Goal: Task Accomplishment & Management: Manage account settings

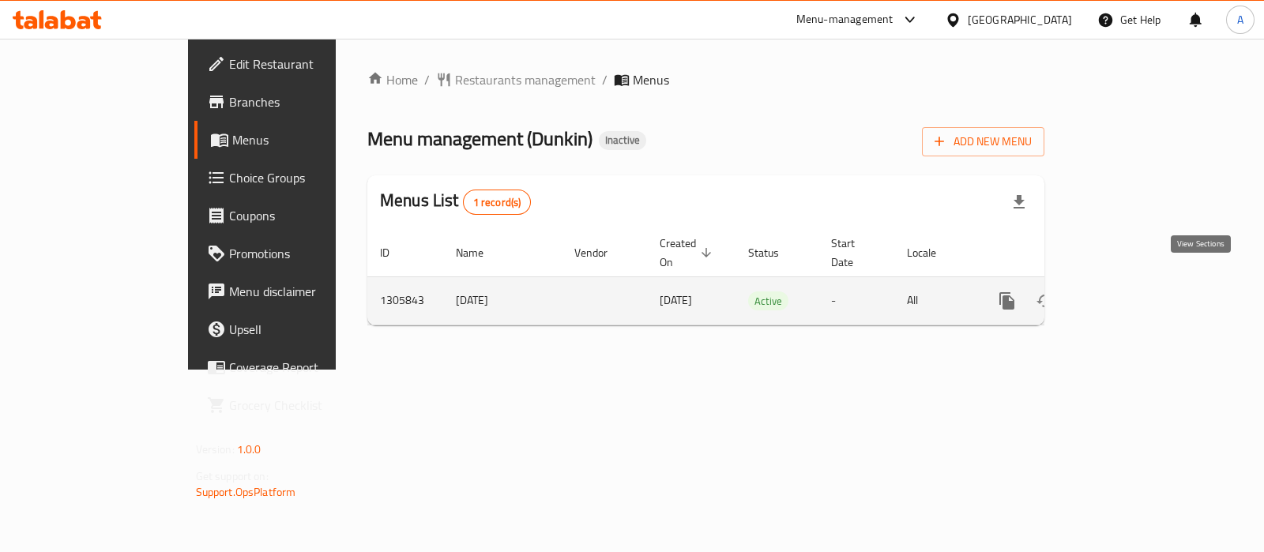
click at [1131, 292] on icon "enhanced table" at bounding box center [1121, 301] width 19 height 19
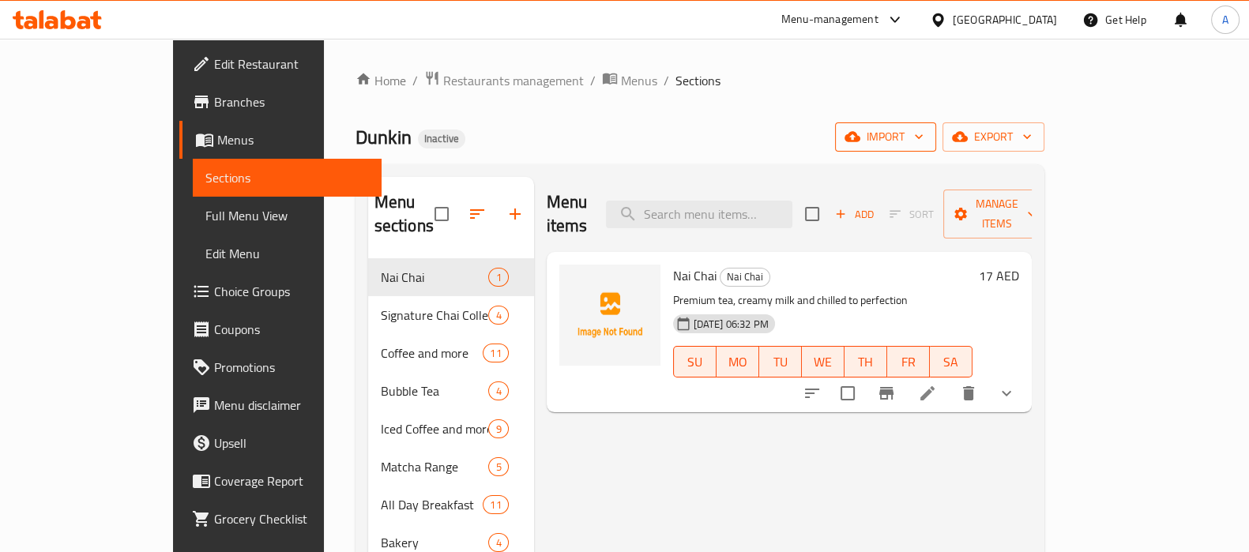
click at [924, 127] on span "import" at bounding box center [886, 137] width 76 height 20
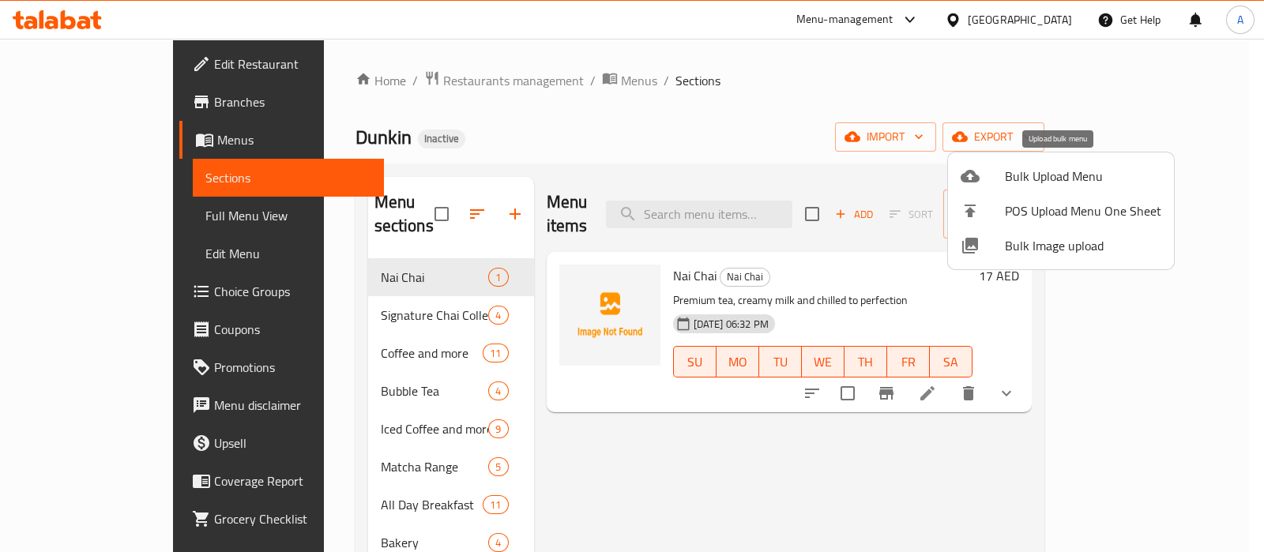
click at [1057, 182] on span "Bulk Upload Menu" at bounding box center [1083, 176] width 156 height 19
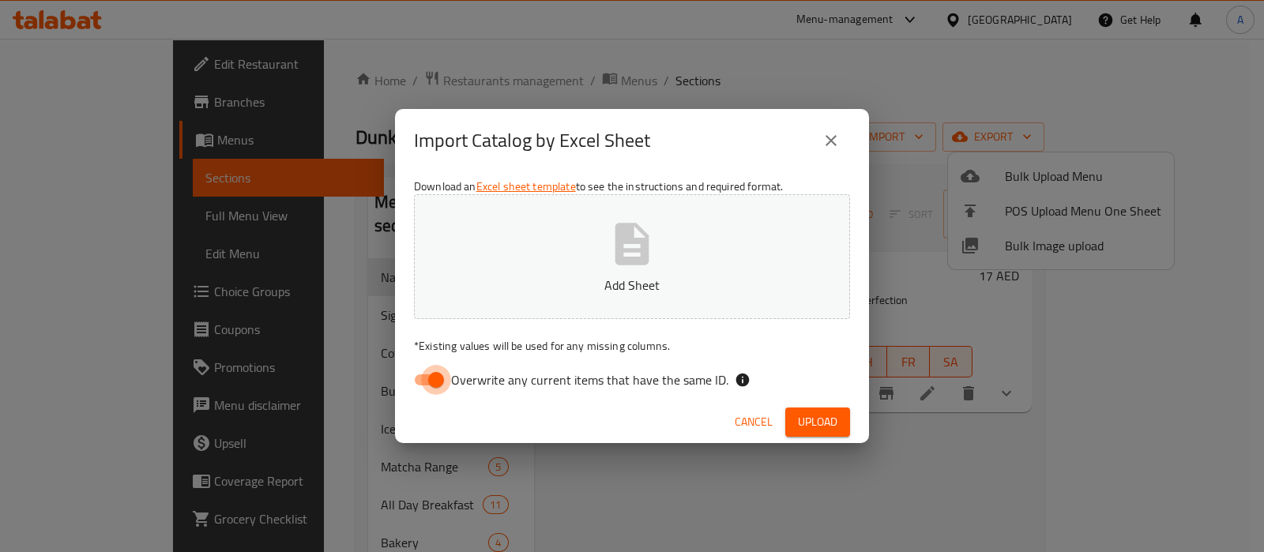
click at [421, 378] on input "Overwrite any current items that have the same ID." at bounding box center [436, 380] width 90 height 30
checkbox input "false"
click at [531, 288] on p "Add Sheet" at bounding box center [632, 285] width 387 height 19
click at [792, 413] on button "Upload" at bounding box center [818, 422] width 65 height 29
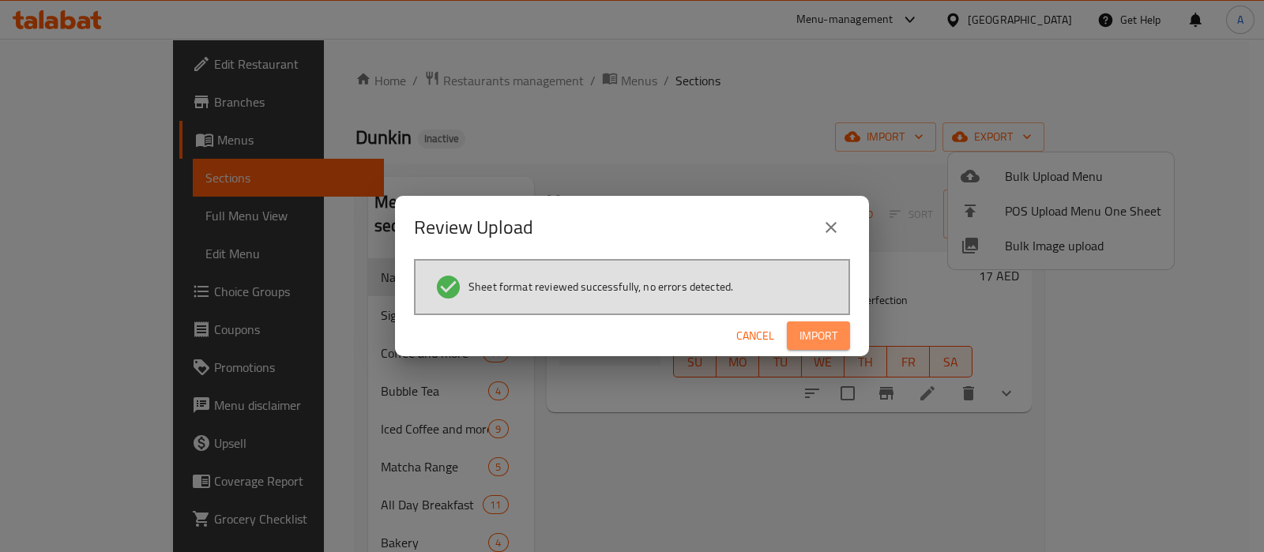
click at [816, 326] on span "Import" at bounding box center [819, 336] width 38 height 20
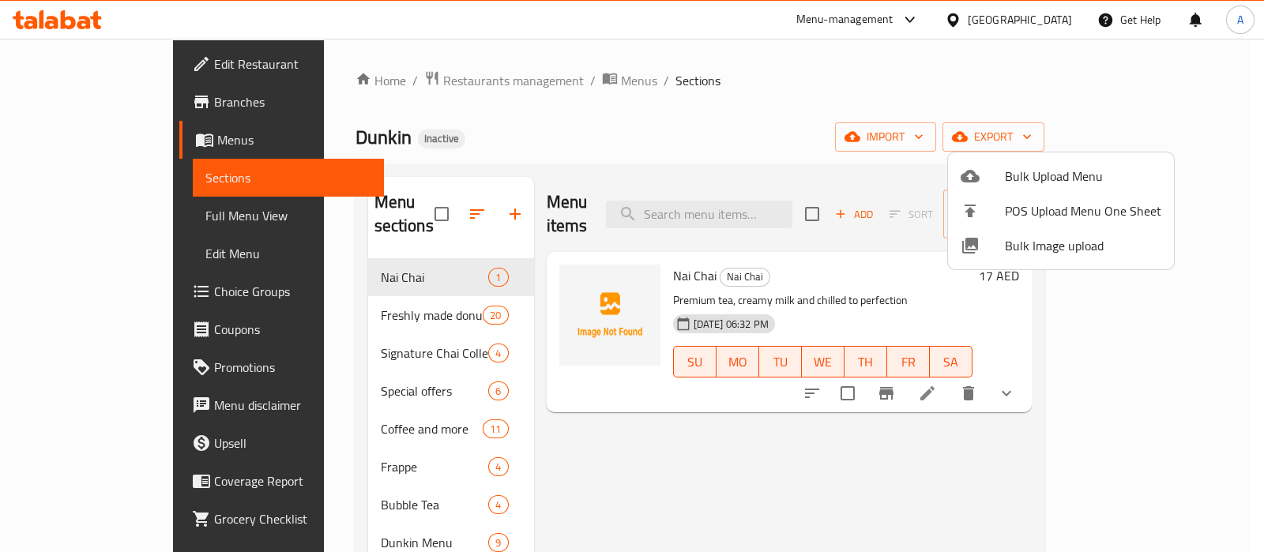
click at [596, 396] on div at bounding box center [632, 276] width 1264 height 552
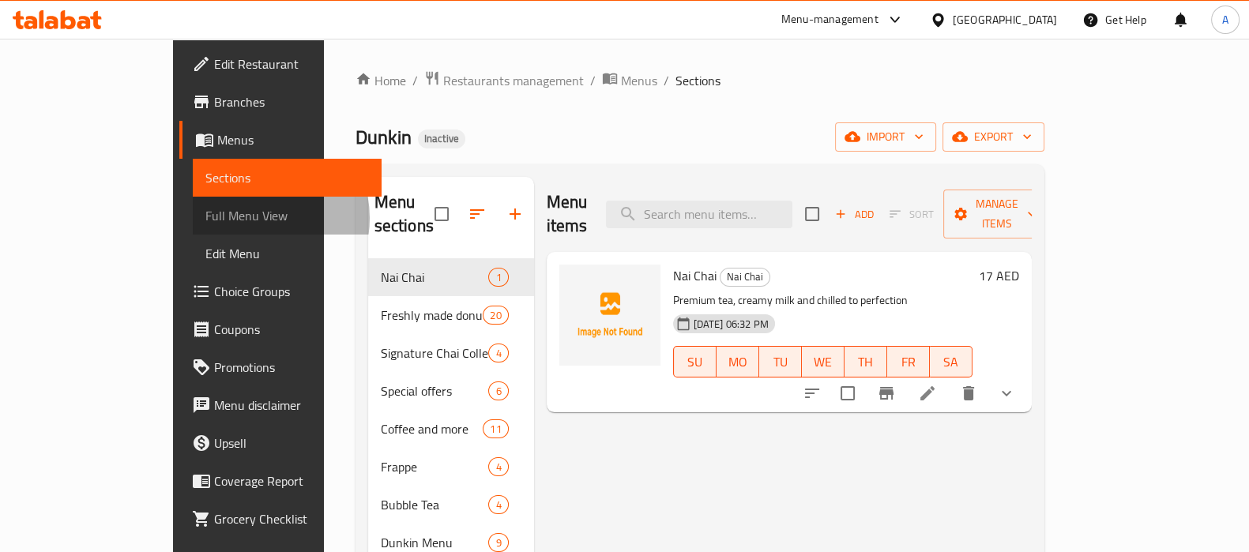
click at [205, 218] on span "Full Menu View" at bounding box center [287, 215] width 164 height 19
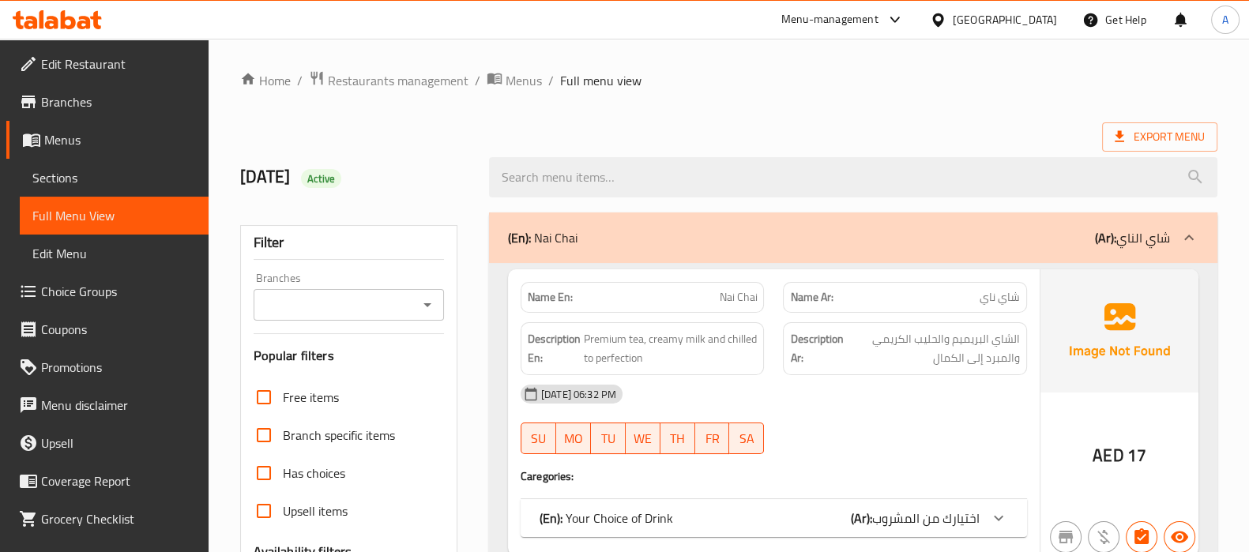
scroll to position [394, 0]
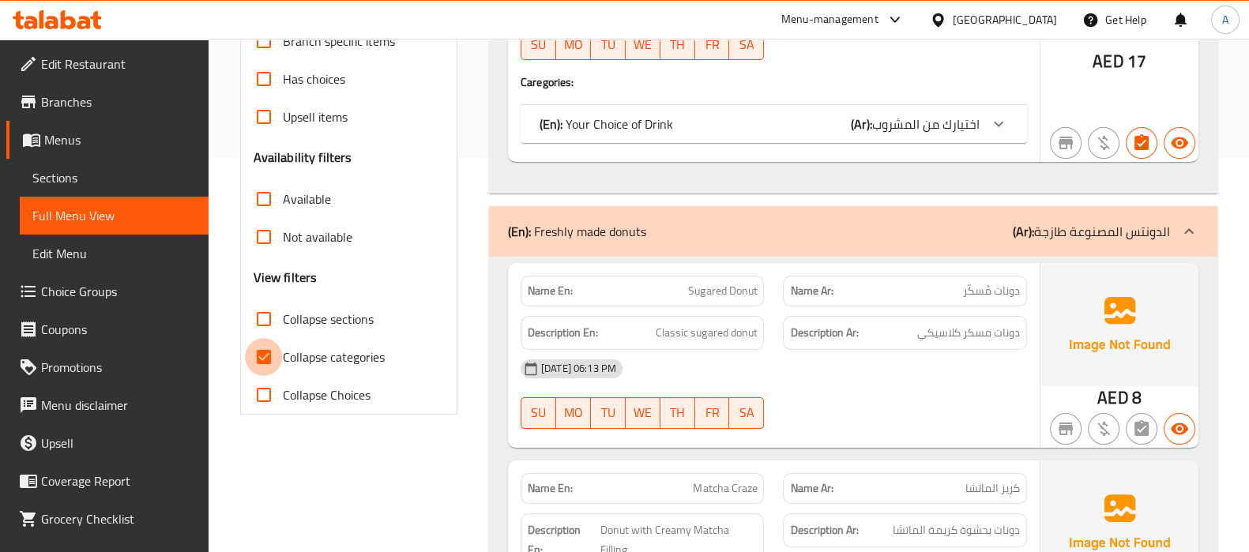
click at [265, 357] on input "Collapse categories" at bounding box center [264, 357] width 38 height 38
checkbox input "false"
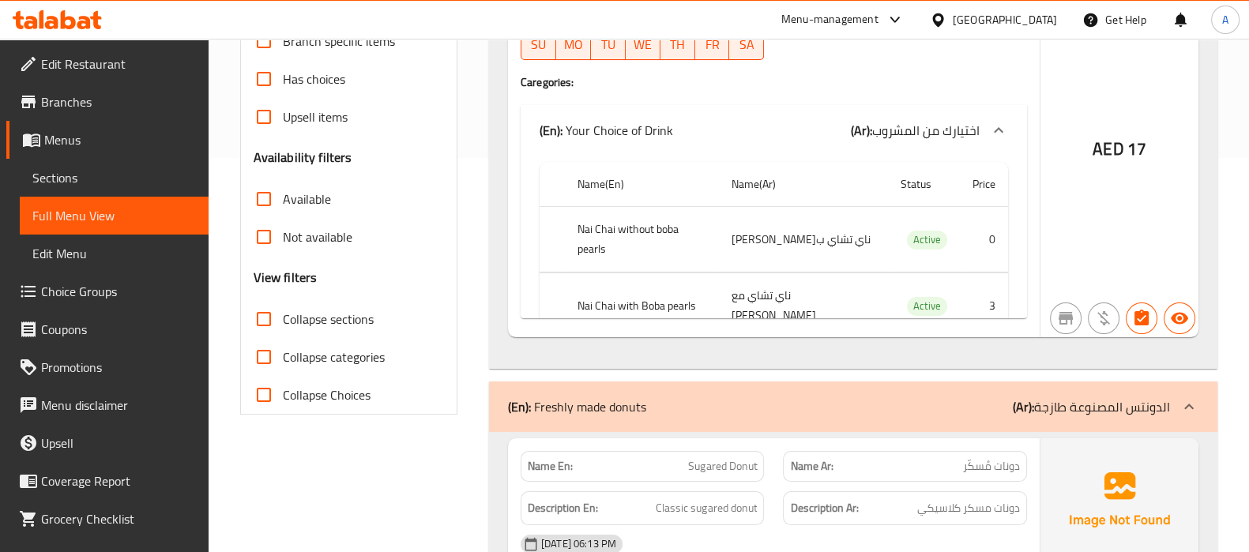
click at [263, 317] on input "Collapse sections" at bounding box center [264, 319] width 38 height 38
checkbox input "true"
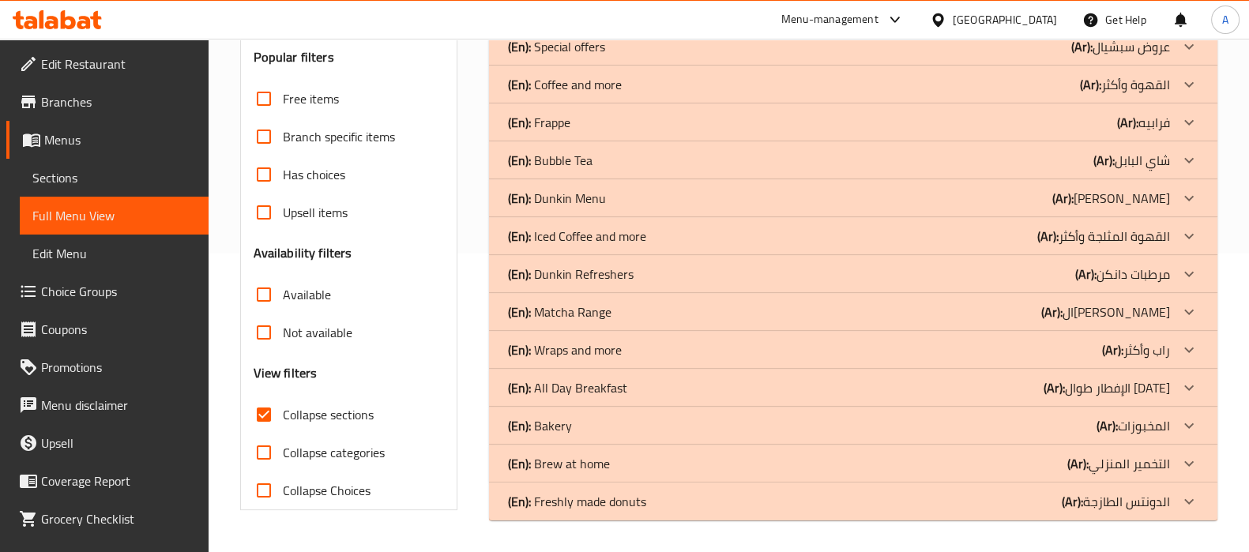
scroll to position [298, 0]
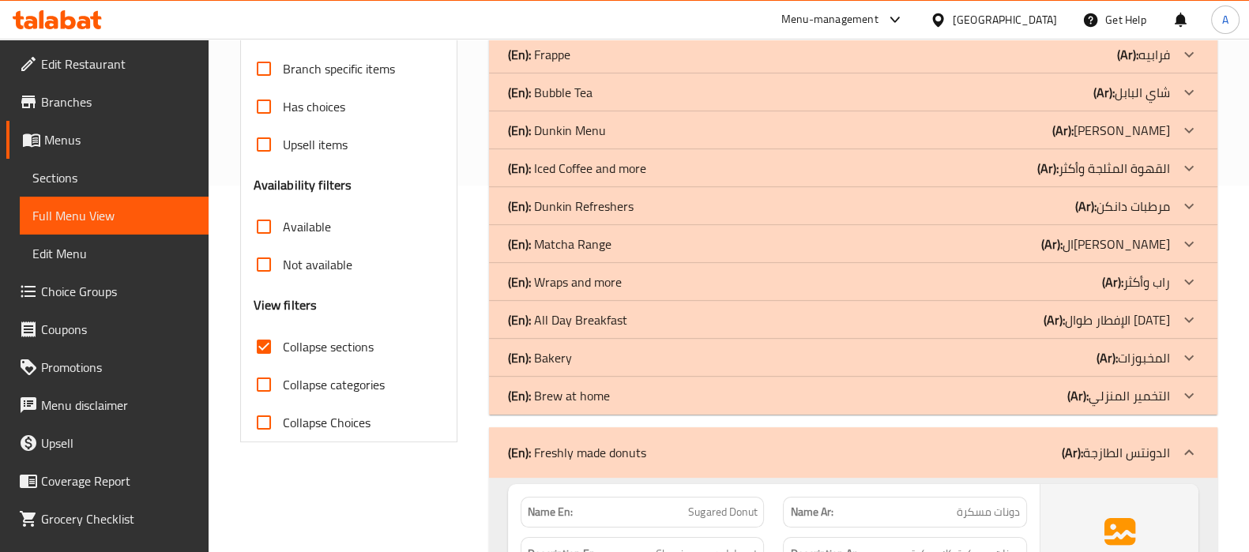
scroll to position [397, 0]
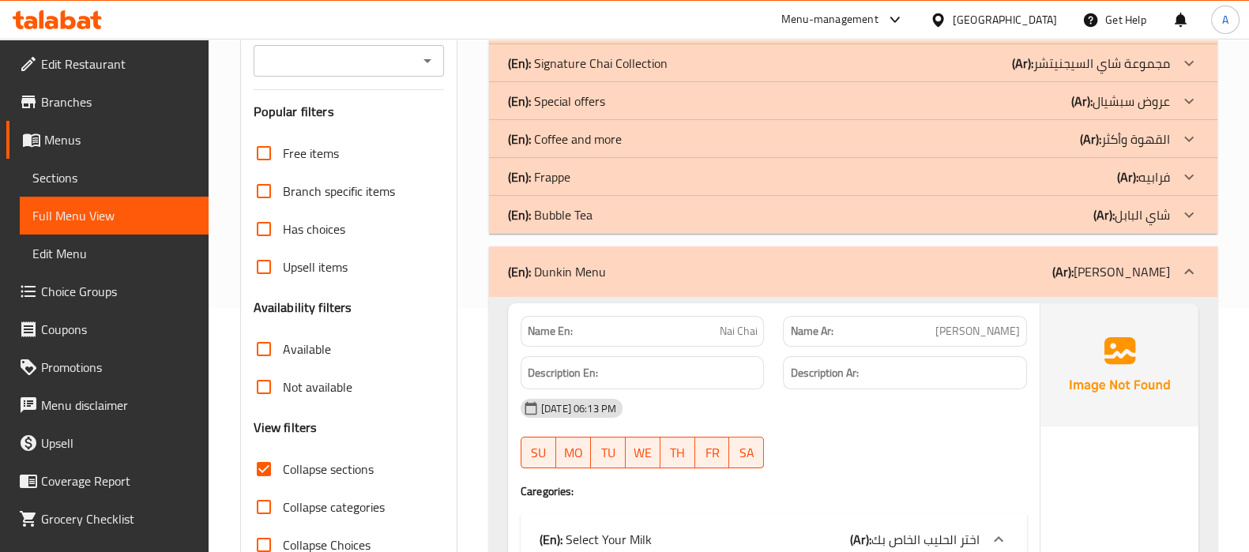
scroll to position [199, 0]
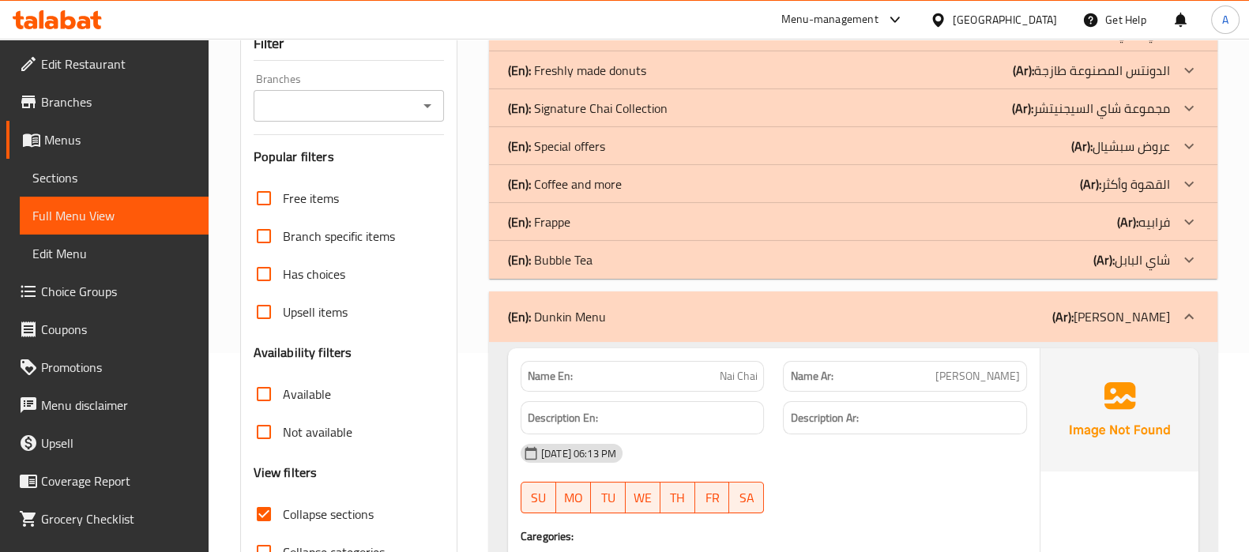
click at [634, 42] on div "(En): Special offers (Ar): عروض سبشيال" at bounding box center [839, 32] width 662 height 19
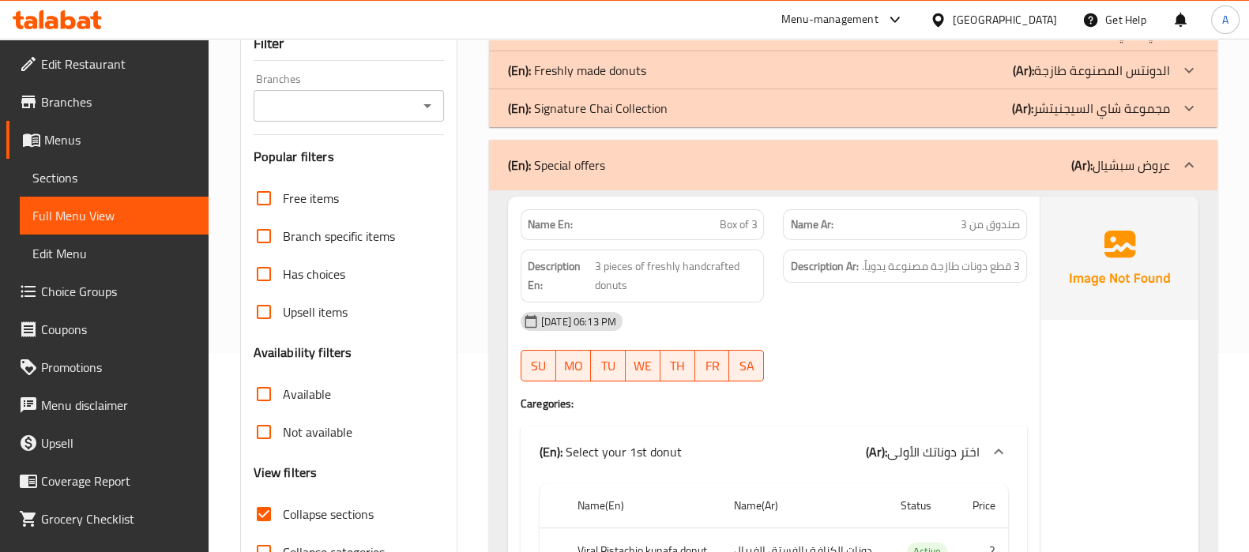
click at [99, 136] on span "Menus" at bounding box center [120, 139] width 152 height 19
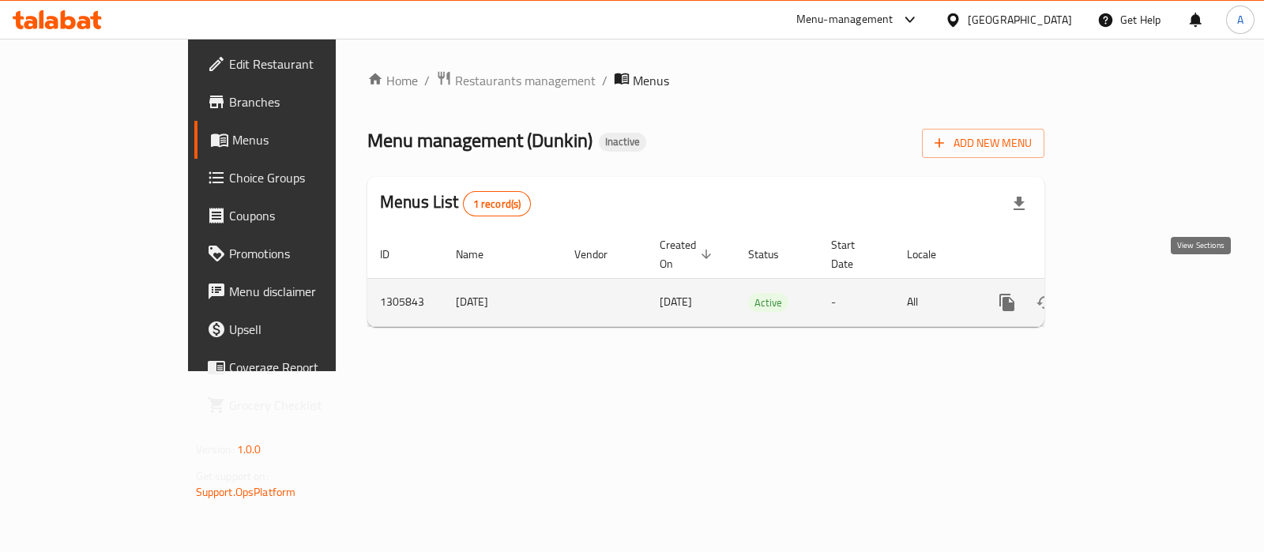
click at [1131, 293] on icon "enhanced table" at bounding box center [1121, 302] width 19 height 19
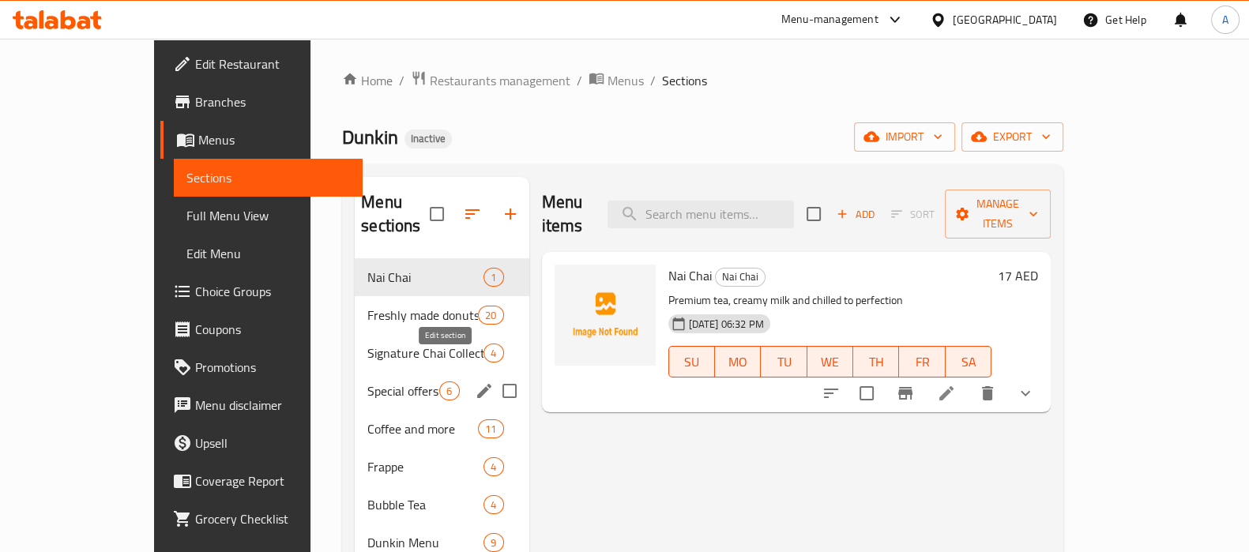
click at [475, 382] on icon "edit" at bounding box center [484, 391] width 19 height 19
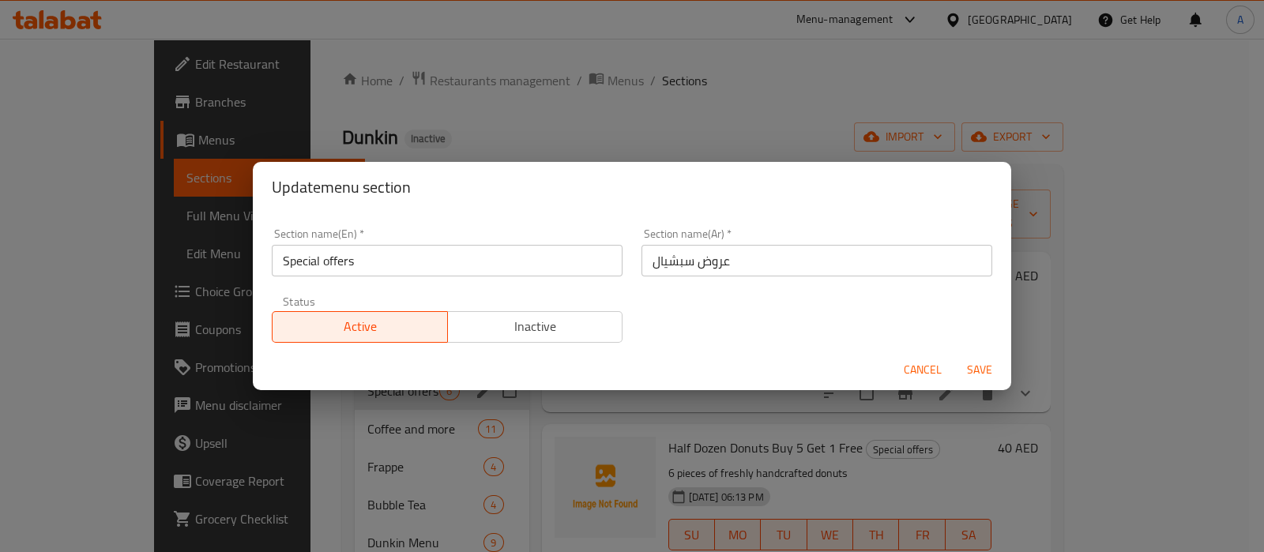
click at [969, 378] on span "Save" at bounding box center [980, 370] width 38 height 20
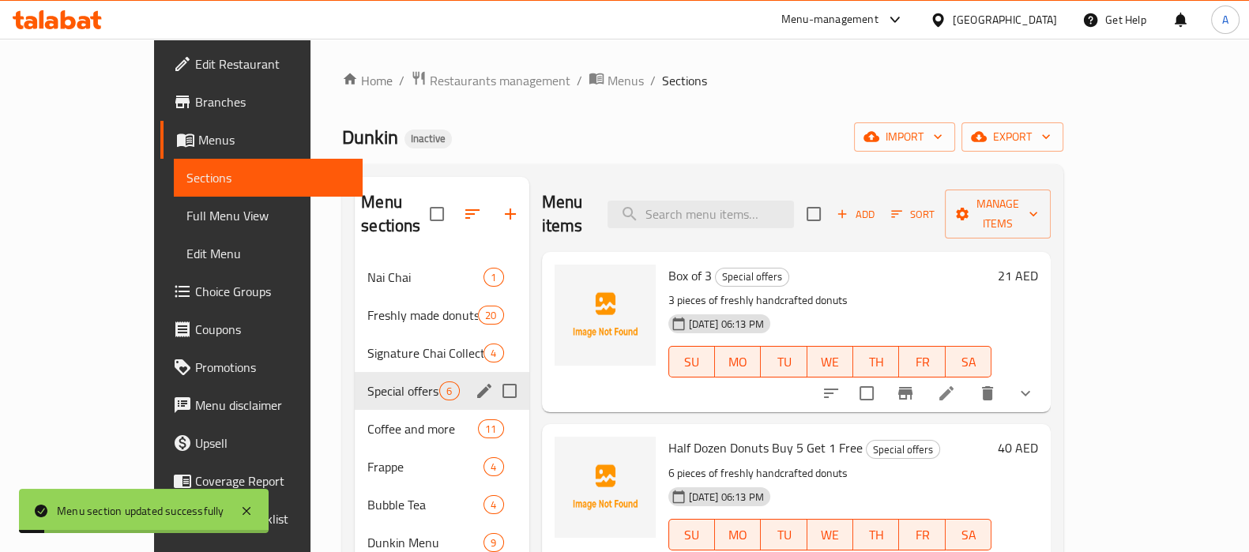
click at [493, 375] on input "Menu sections" at bounding box center [509, 391] width 33 height 33
checkbox input "true"
click at [492, 207] on icon "button" at bounding box center [501, 214] width 19 height 19
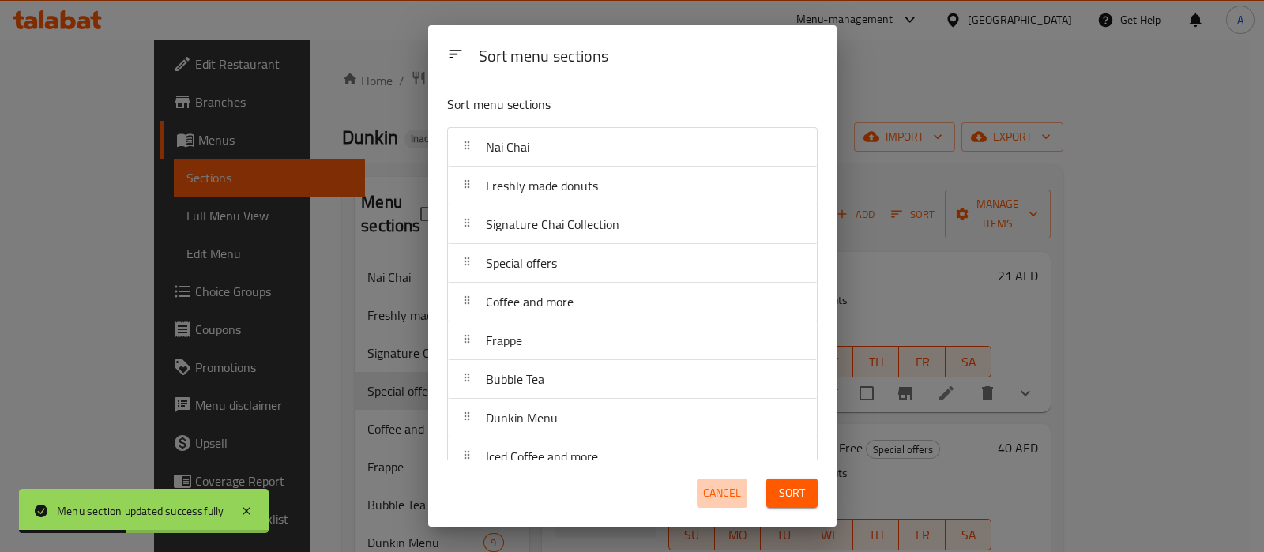
click at [718, 496] on span "Cancel" at bounding box center [722, 494] width 38 height 20
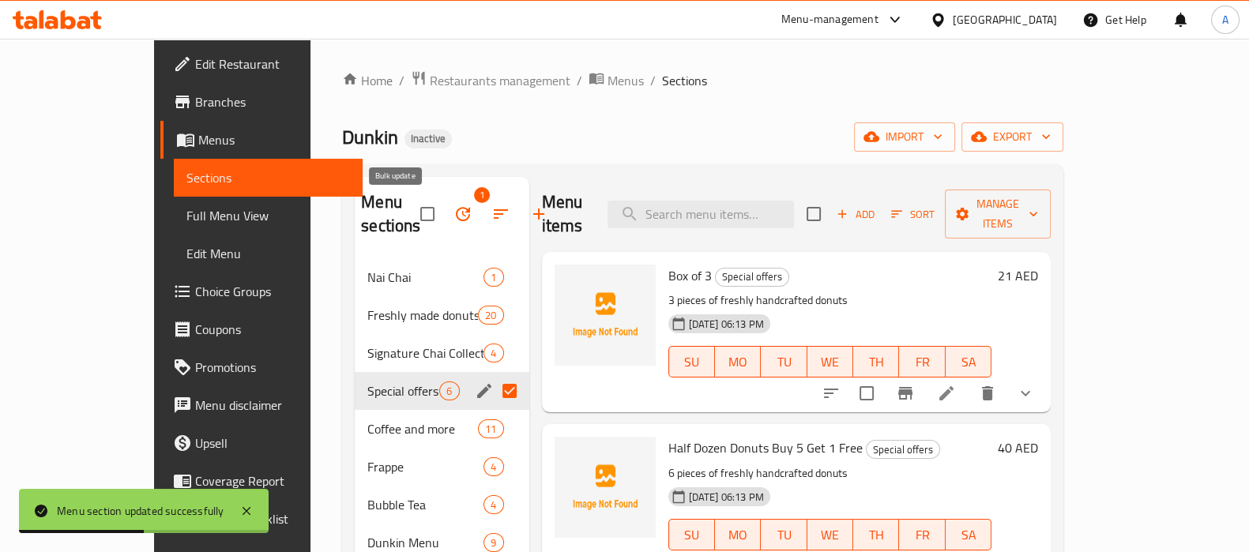
click at [444, 219] on button "button" at bounding box center [463, 214] width 38 height 38
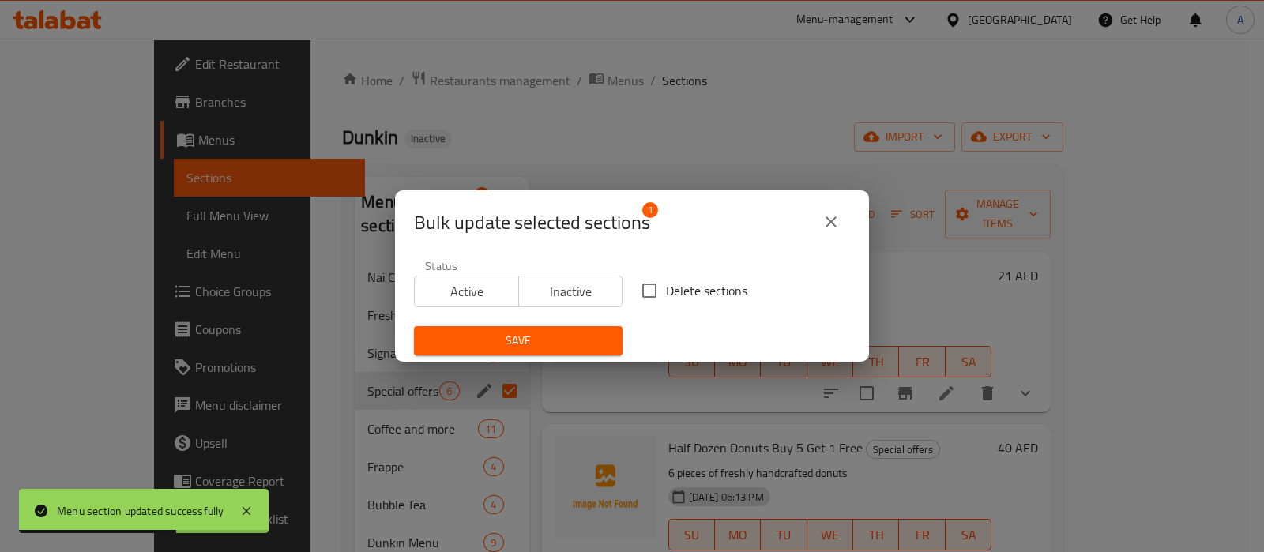
click at [676, 285] on span "Delete sections" at bounding box center [706, 290] width 81 height 19
click at [666, 285] on input "Delete sections" at bounding box center [649, 290] width 33 height 33
checkbox input "true"
click at [585, 340] on span "Save" at bounding box center [518, 341] width 183 height 20
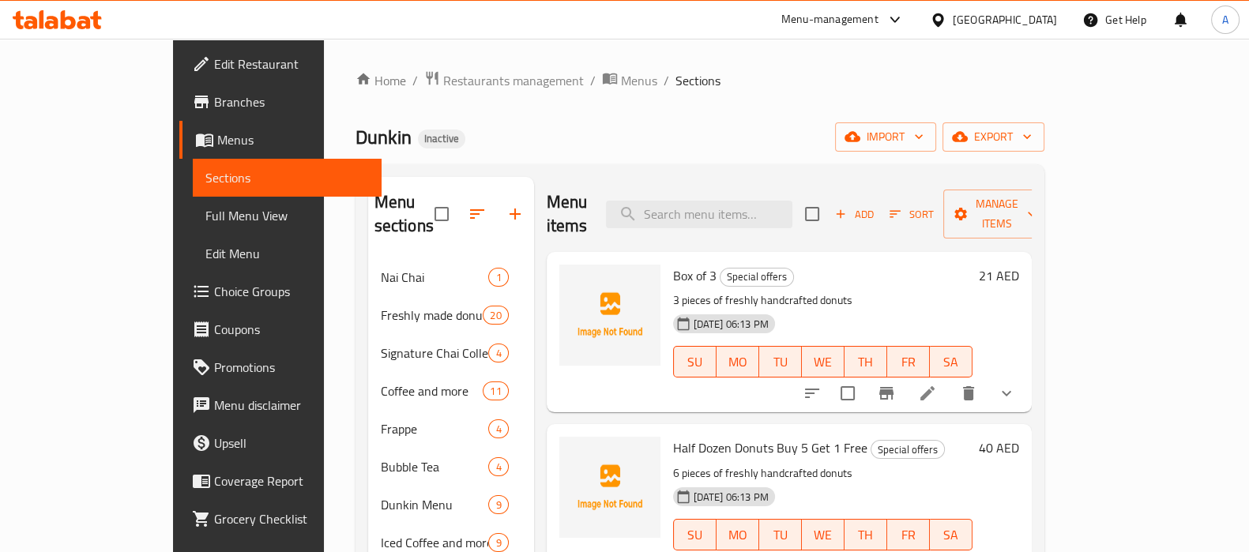
click at [506, 164] on div "Menu sections Nai Chai 1 Freshly made donuts 20 Signature Chai Collection 4 Cof…" at bounding box center [700, 505] width 689 height 682
click at [697, 203] on input "search" at bounding box center [699, 215] width 187 height 28
paste input "Turkey & Cheese Croissant Meal for 1"
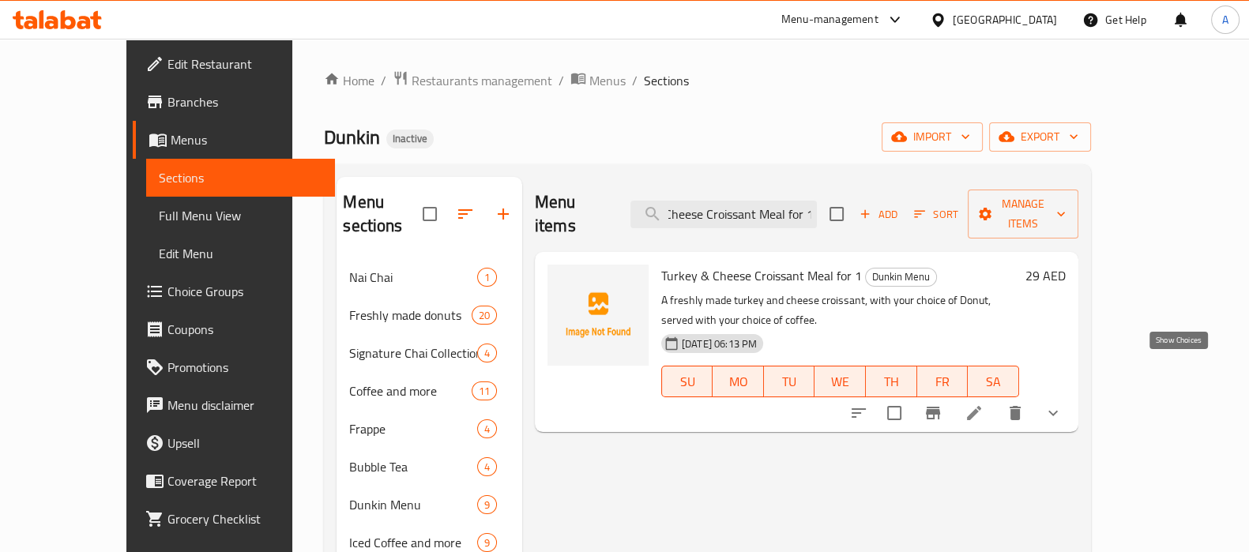
type input "Turkey & Cheese Croissant Meal for 1"
click at [1072, 394] on button "show more" at bounding box center [1054, 413] width 38 height 38
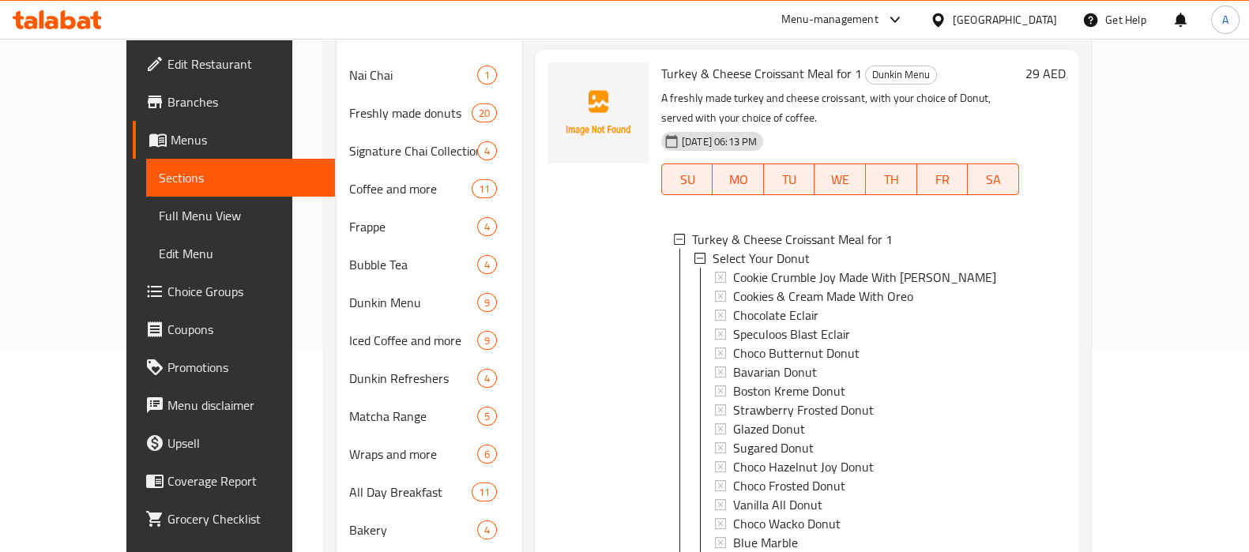
scroll to position [5, 0]
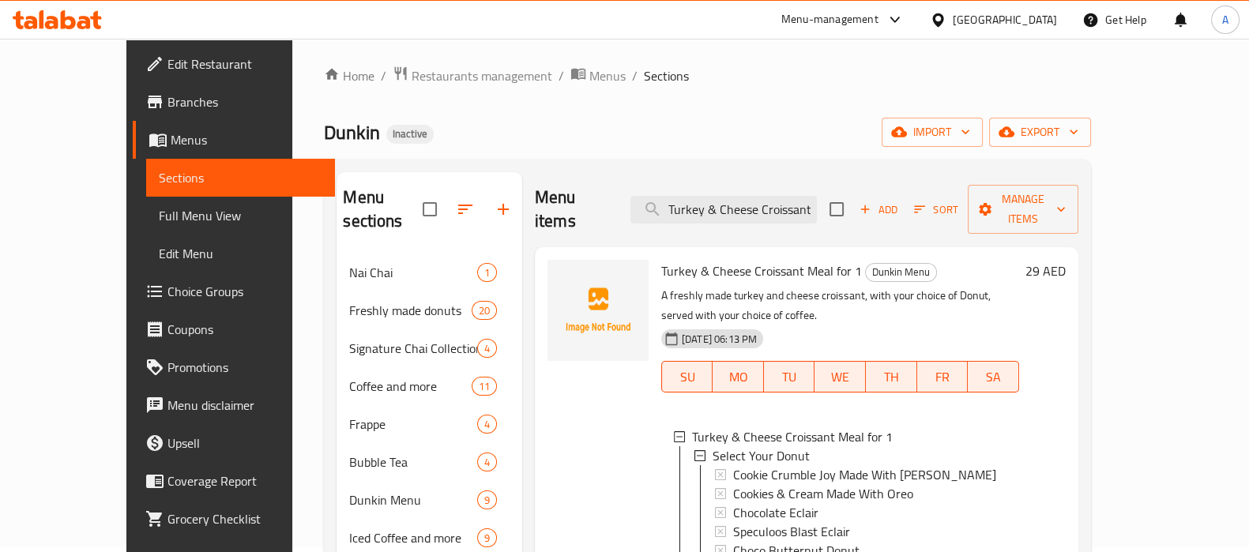
click at [159, 214] on span "Full Menu View" at bounding box center [241, 215] width 164 height 19
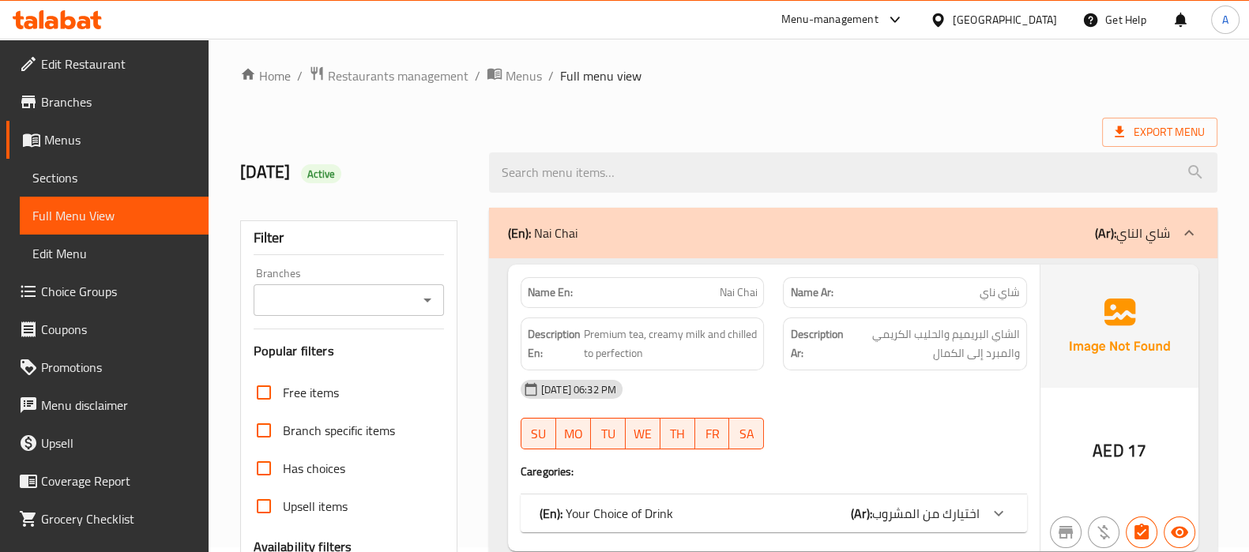
scroll to position [499, 0]
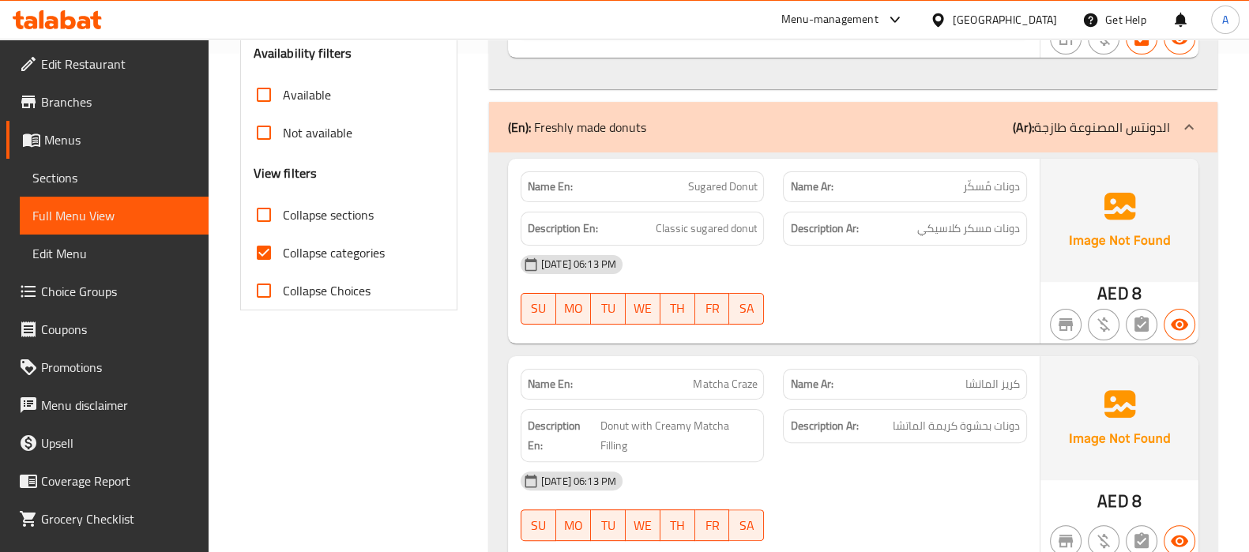
click at [273, 243] on input "Collapse categories" at bounding box center [264, 253] width 38 height 38
checkbox input "false"
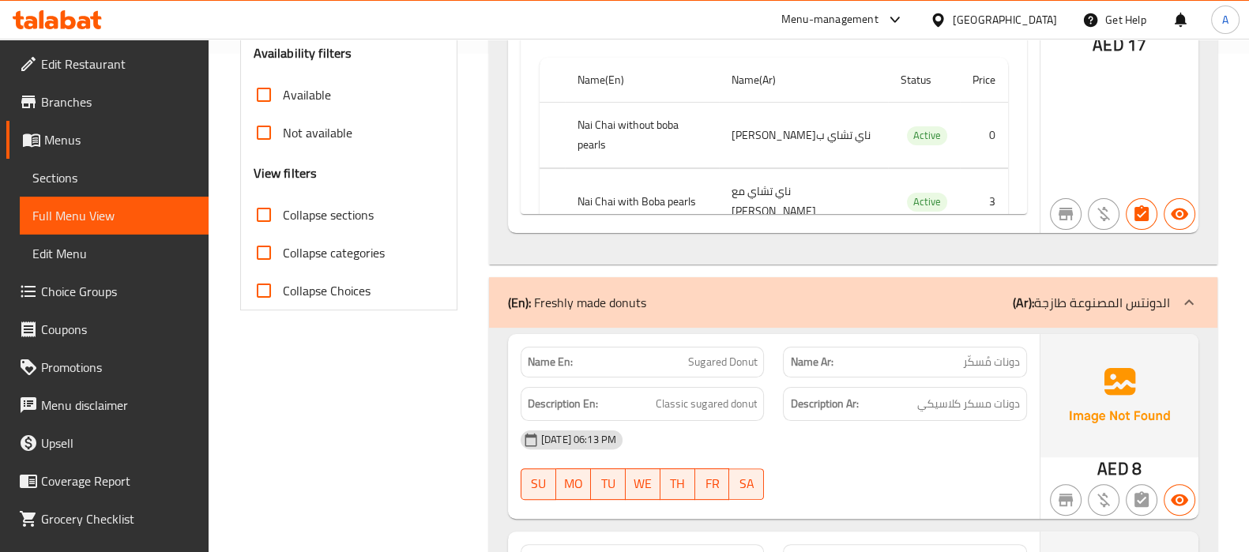
click at [266, 214] on input "Collapse sections" at bounding box center [264, 215] width 38 height 38
checkbox input "true"
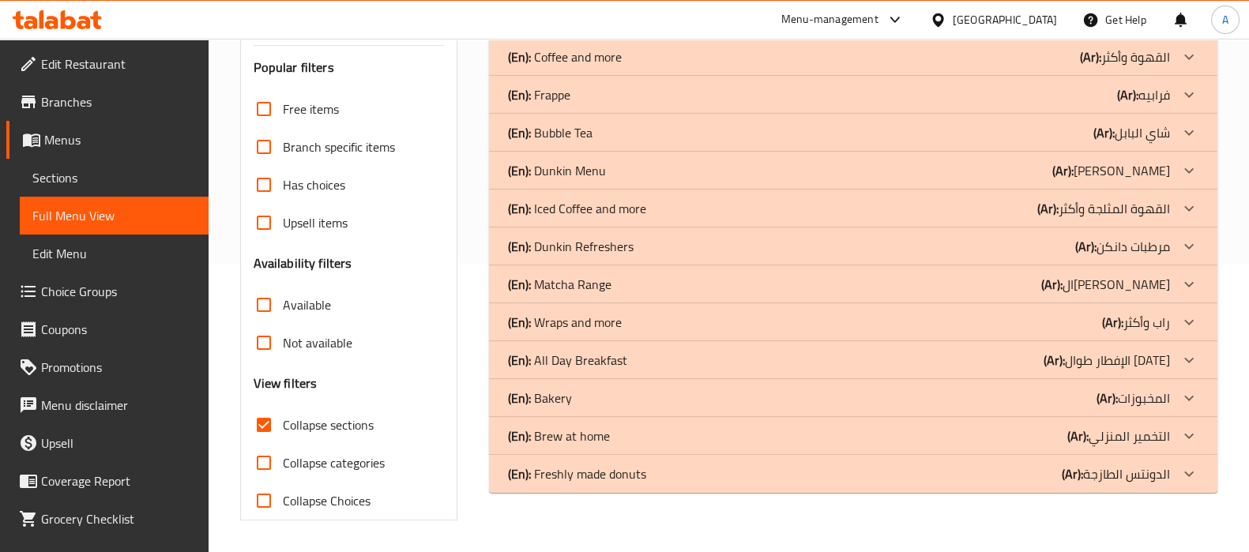
scroll to position [288, 0]
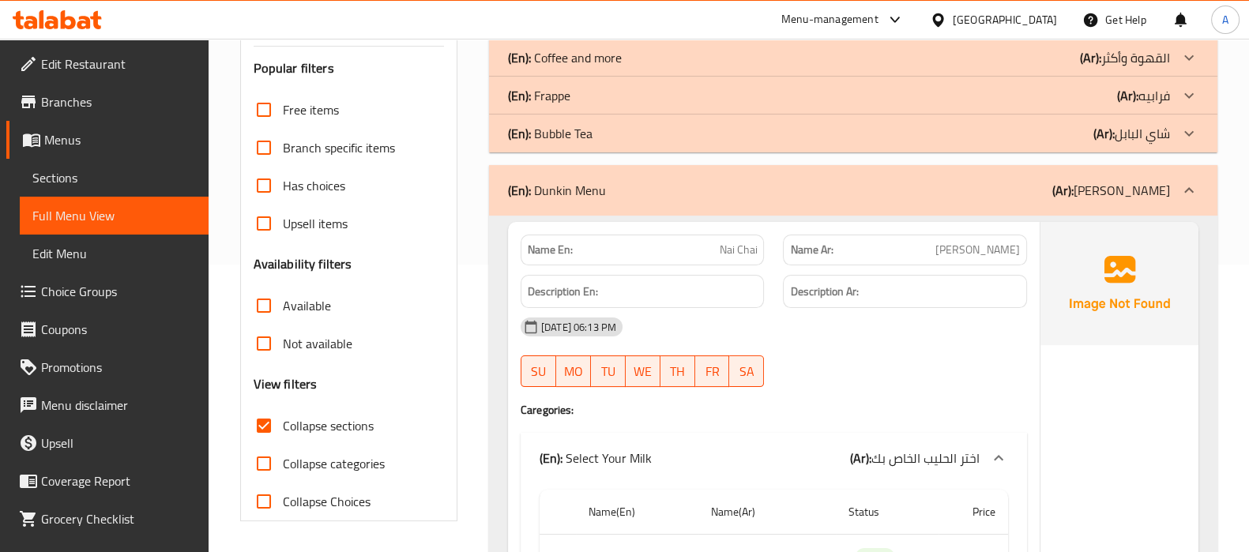
scroll to position [189, 0]
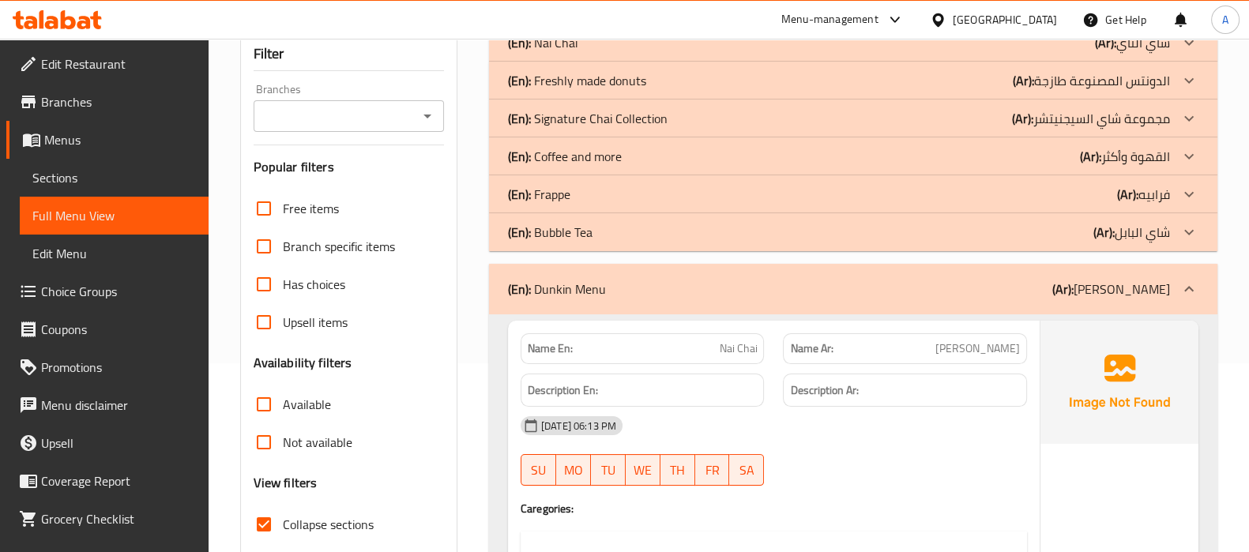
click at [604, 52] on div "(En): Frappe (Ar): فرابيه" at bounding box center [839, 42] width 662 height 19
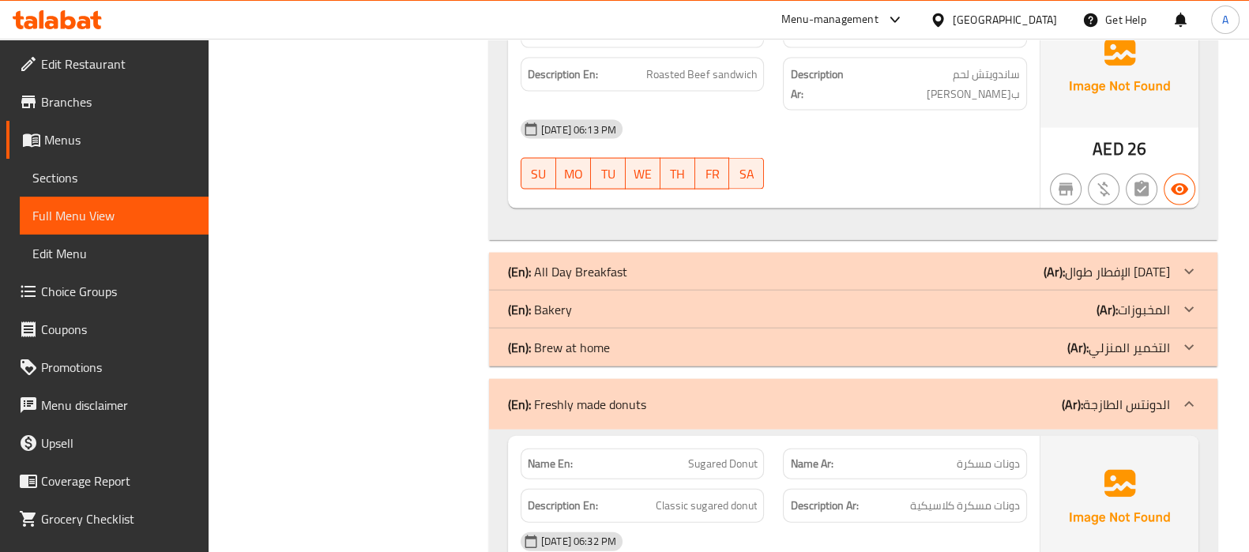
scroll to position [11879, 0]
